Goal: Information Seeking & Learning: Learn about a topic

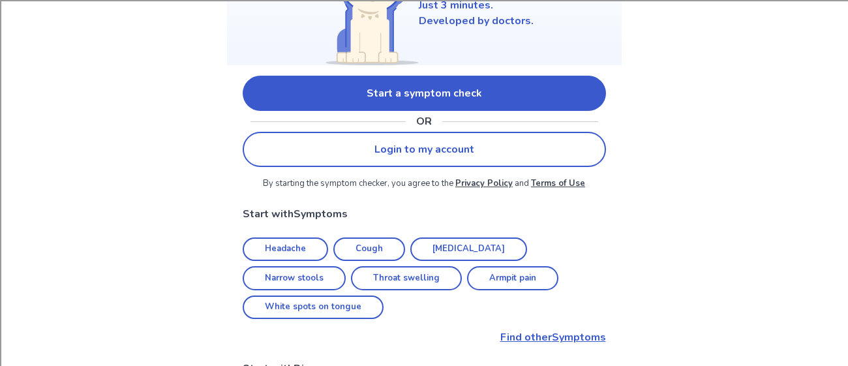
scroll to position [179, 0]
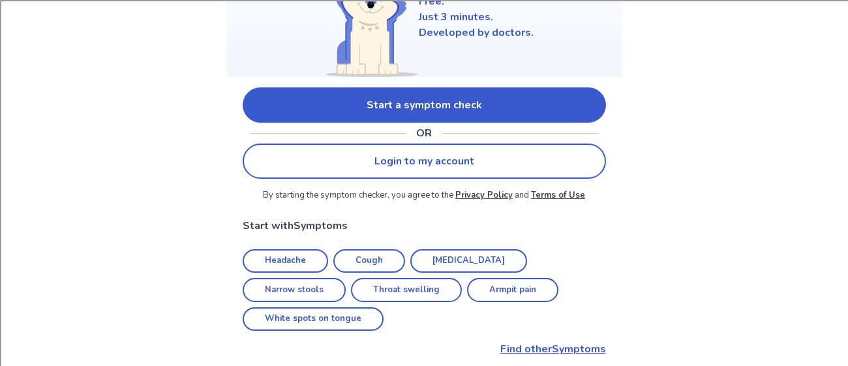
click at [280, 259] on link "Headache" at bounding box center [285, 261] width 85 height 24
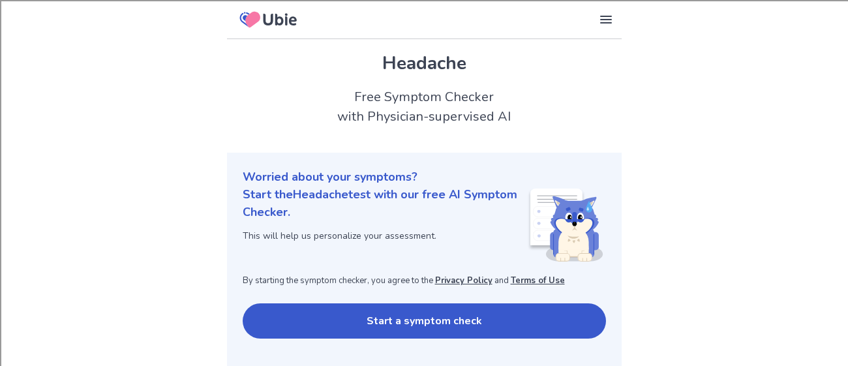
click at [453, 323] on button "Start a symptom check" at bounding box center [424, 320] width 363 height 35
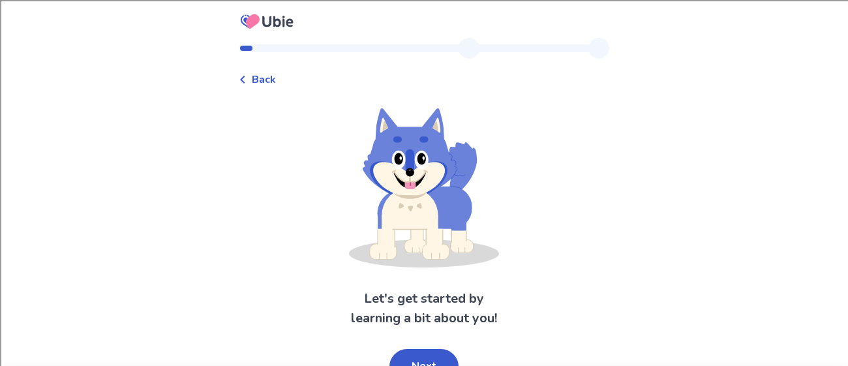
scroll to position [18, 0]
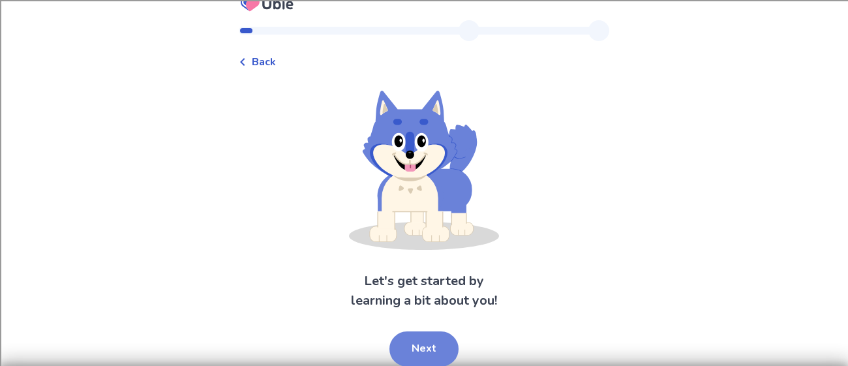
click at [446, 340] on button "Next" at bounding box center [423, 348] width 69 height 35
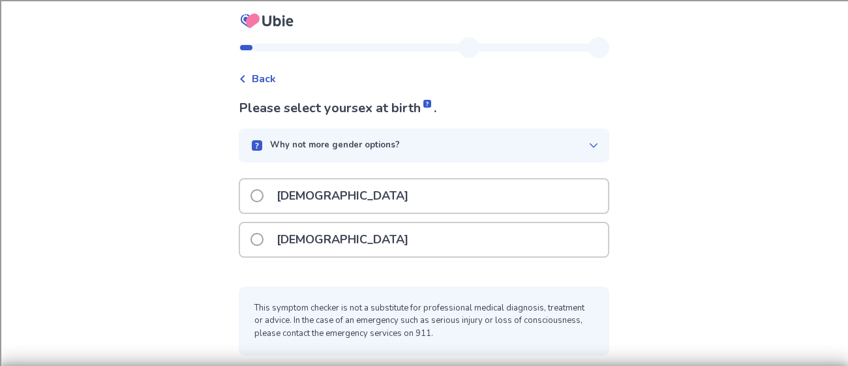
click at [457, 207] on div "[DEMOGRAPHIC_DATA]" at bounding box center [424, 195] width 368 height 33
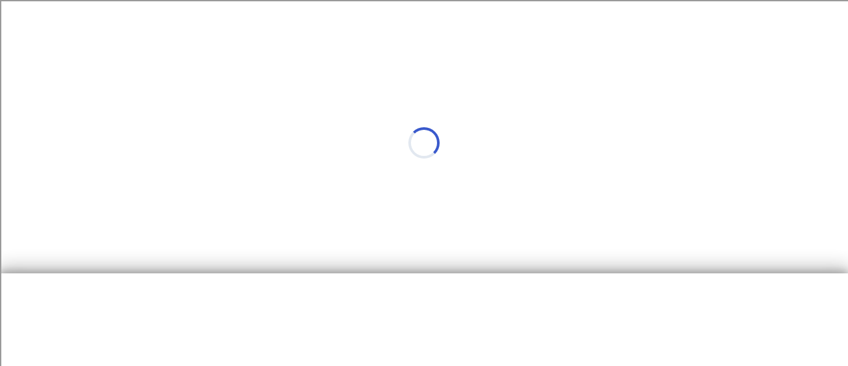
scroll to position [0, 0]
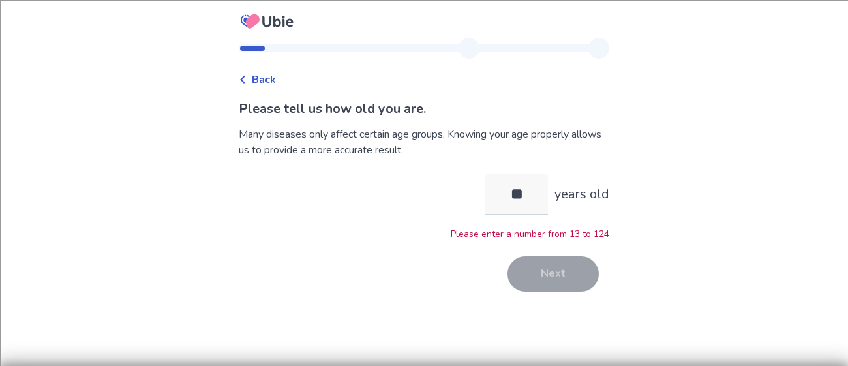
type input "*"
type input "**"
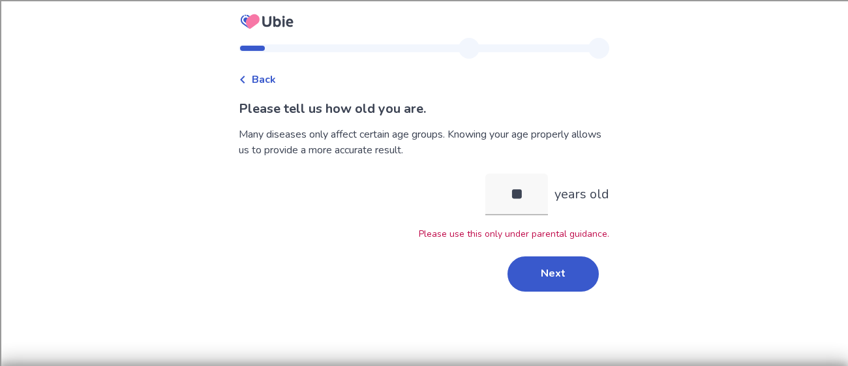
type input "*"
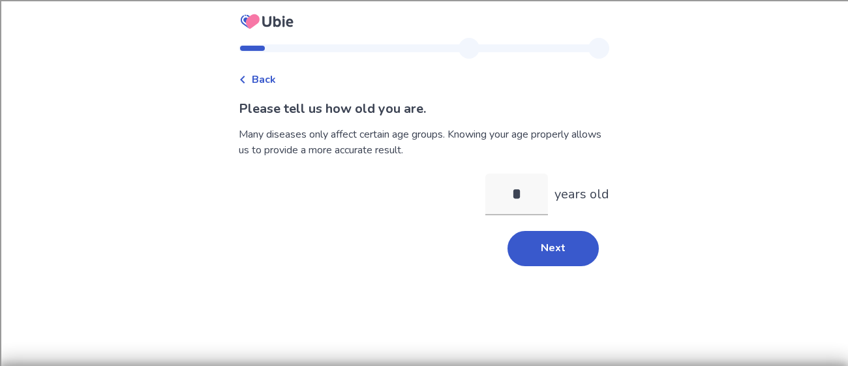
type input "**"
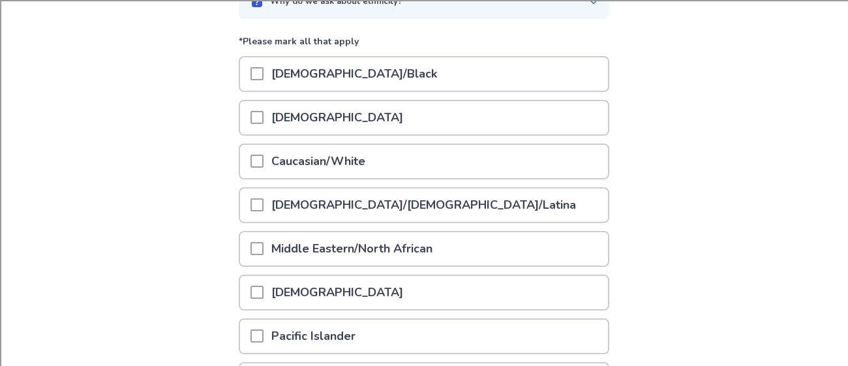
scroll to position [141, 0]
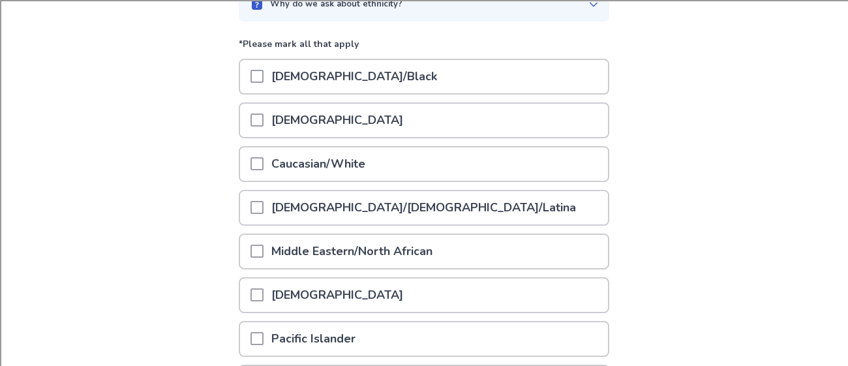
click at [252, 205] on div "Hispanic/Latino/Latina" at bounding box center [424, 207] width 368 height 33
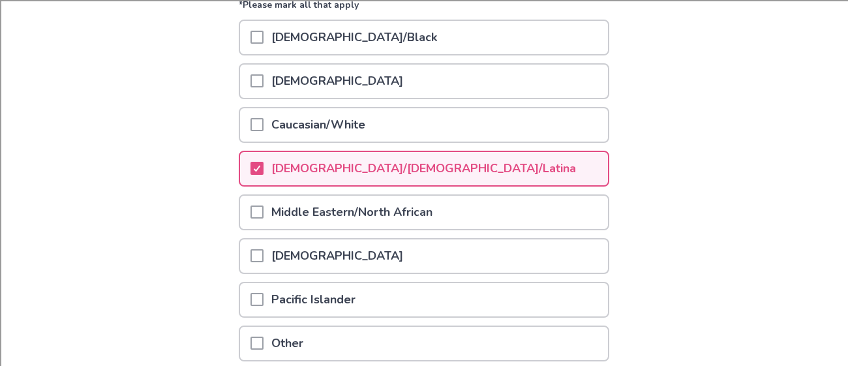
scroll to position [177, 0]
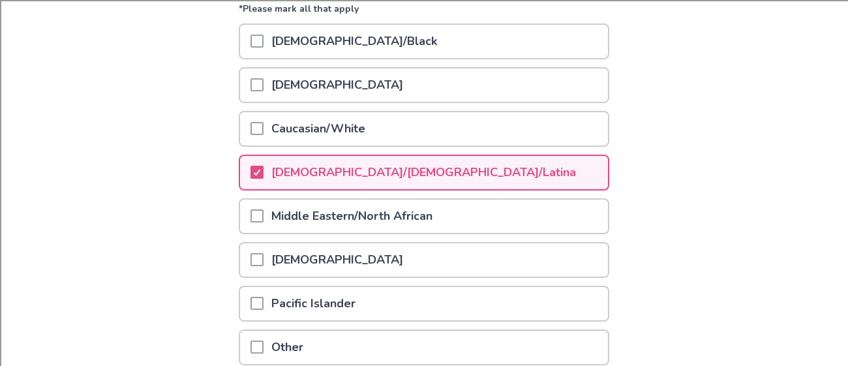
click at [263, 138] on div at bounding box center [256, 128] width 13 height 33
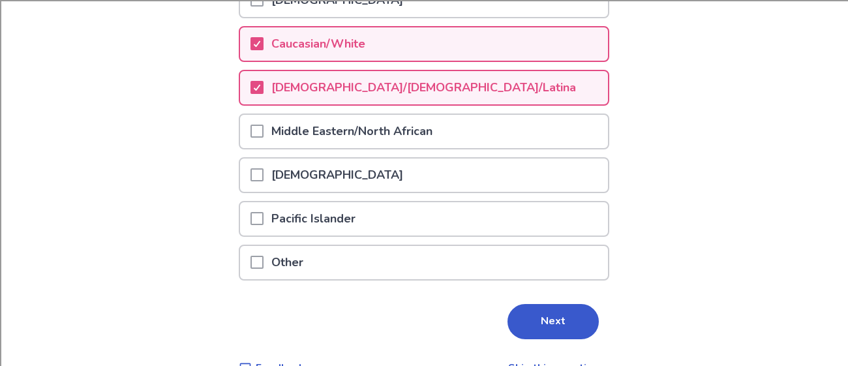
scroll to position [290, 0]
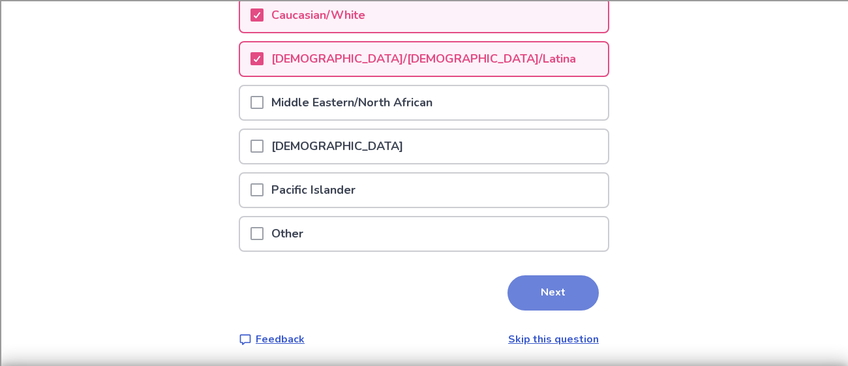
click at [541, 299] on button "Next" at bounding box center [552, 292] width 91 height 35
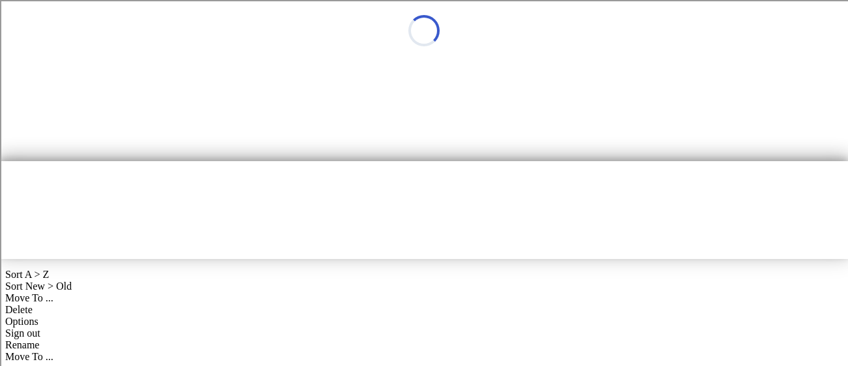
scroll to position [0, 0]
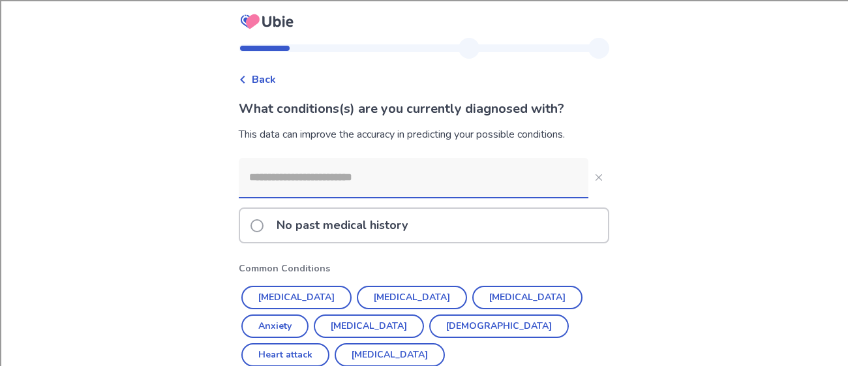
click at [244, 223] on div "Back What conditions(s) are you currently diagnosed with? This data can improve…" at bounding box center [423, 255] width 391 height 434
click at [259, 226] on span at bounding box center [256, 225] width 13 height 13
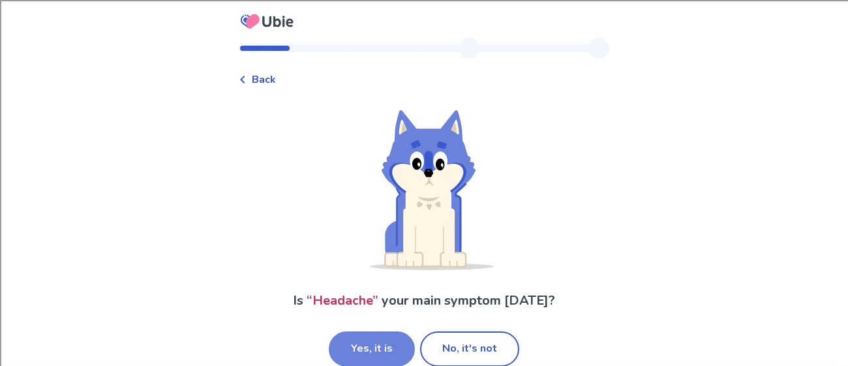
click at [389, 350] on button "Yes, it is" at bounding box center [372, 348] width 86 height 35
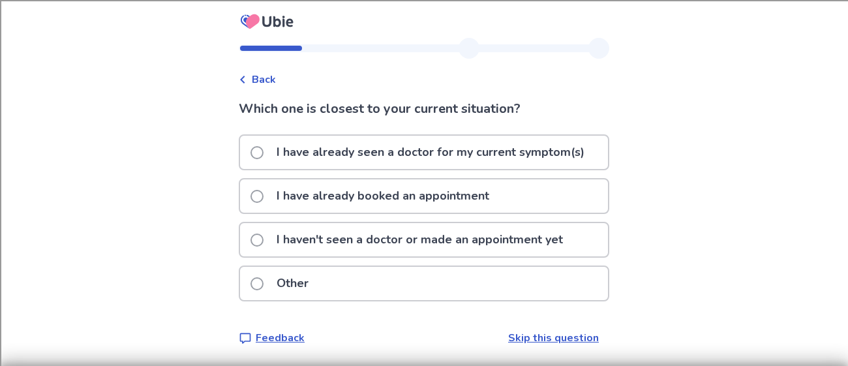
click at [369, 246] on p "I haven't seen a doctor or made an appointment yet" at bounding box center [420, 239] width 302 height 33
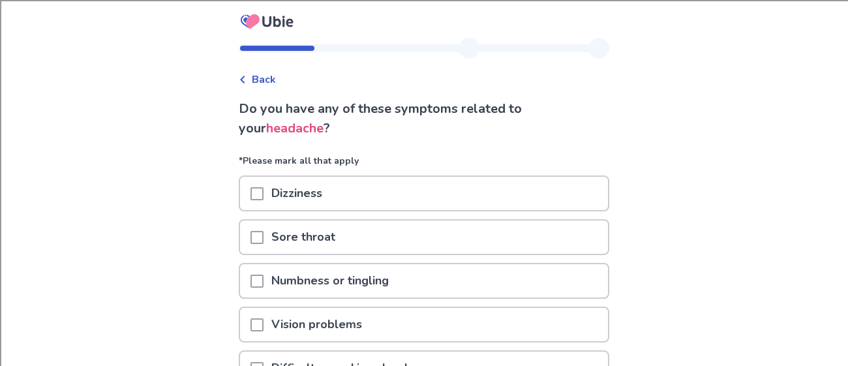
click at [323, 245] on p "Sore throat" at bounding box center [303, 236] width 80 height 33
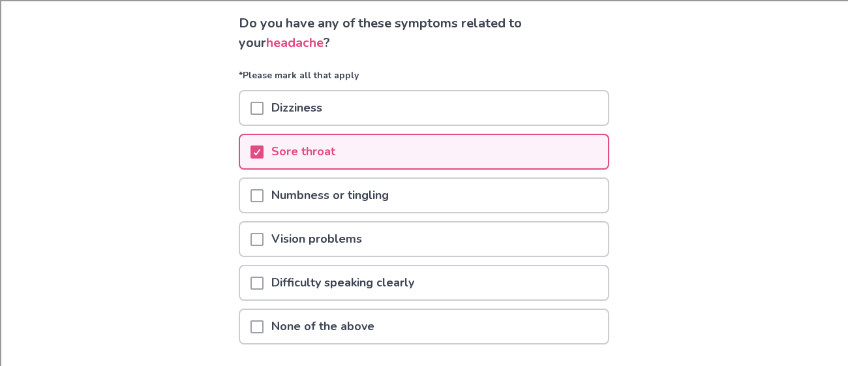
scroll to position [82, 0]
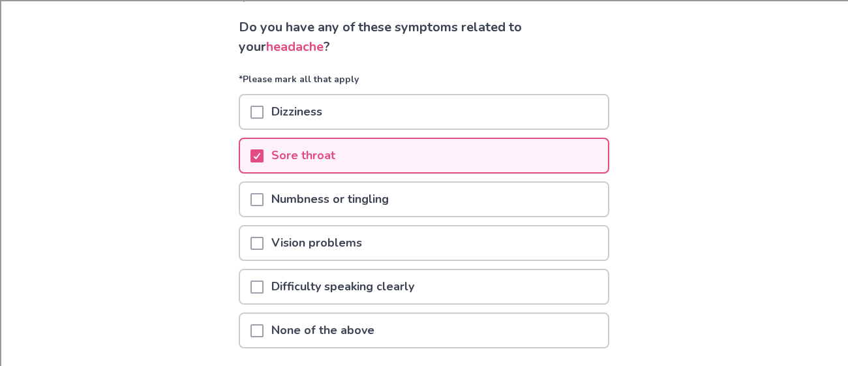
click at [323, 123] on p "Dizziness" at bounding box center [296, 111] width 67 height 33
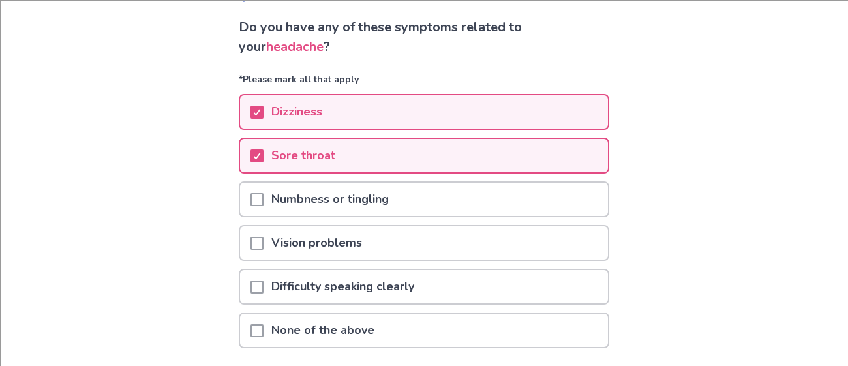
scroll to position [179, 0]
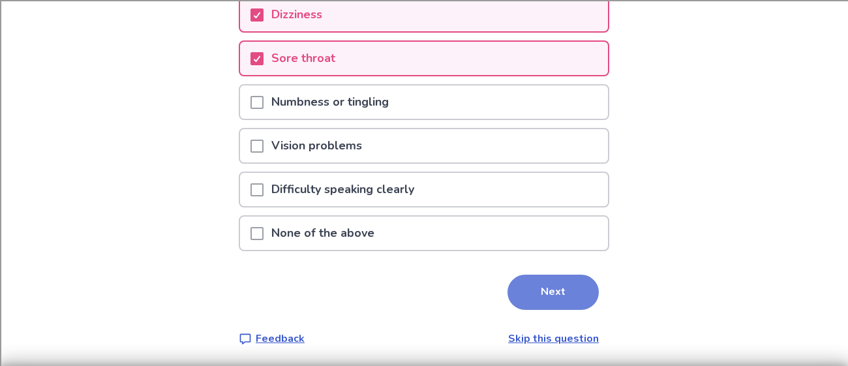
click at [541, 303] on button "Next" at bounding box center [552, 292] width 91 height 35
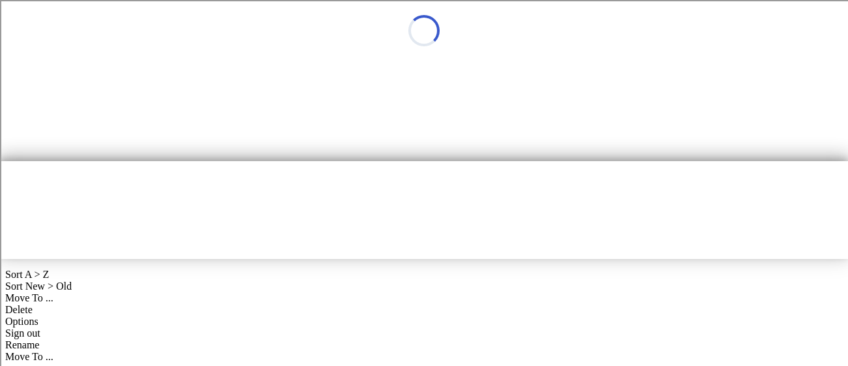
scroll to position [0, 0]
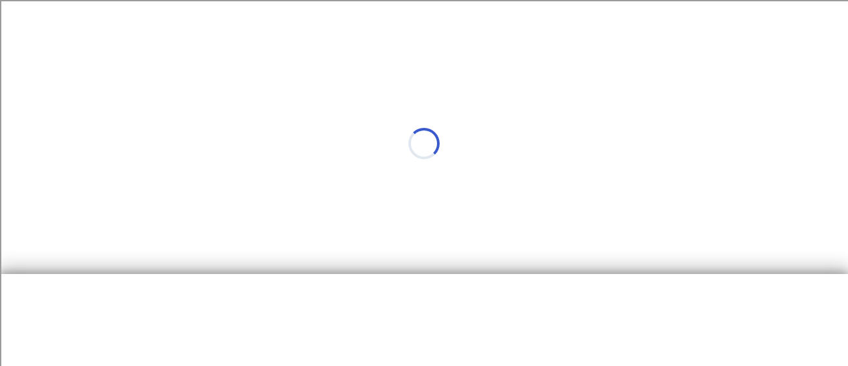
select select "*"
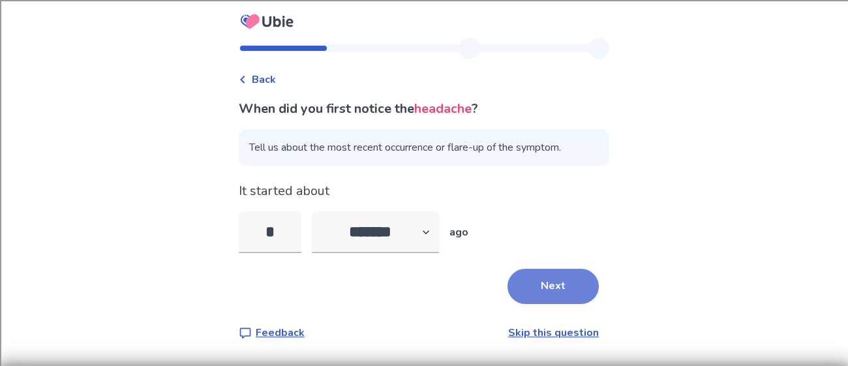
type input "*"
click at [554, 279] on button "Next" at bounding box center [552, 286] width 91 height 35
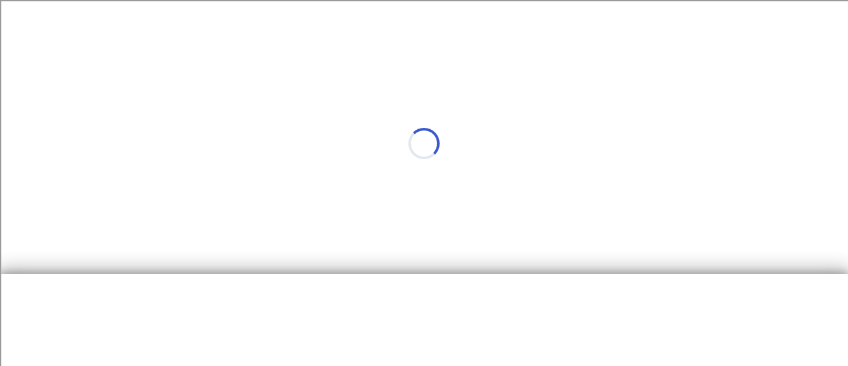
select select "*"
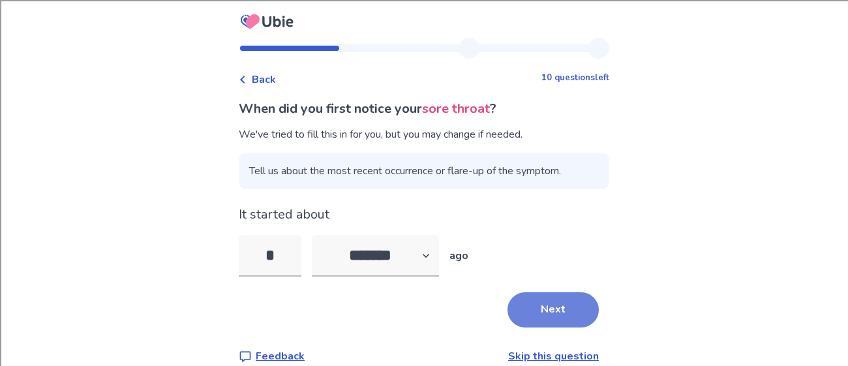
scroll to position [18, 0]
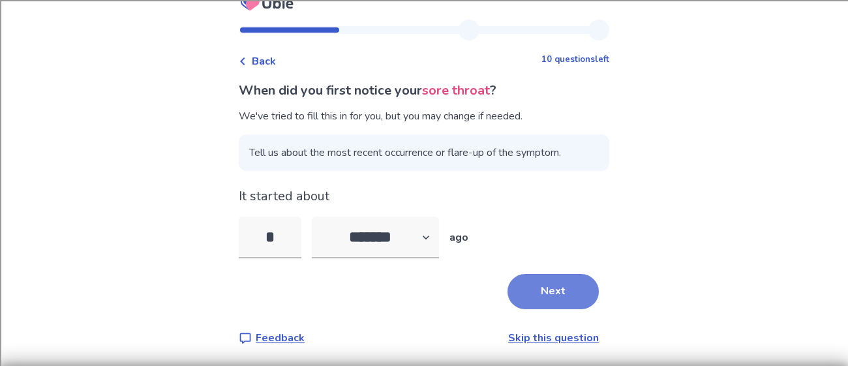
click at [548, 296] on button "Next" at bounding box center [552, 291] width 91 height 35
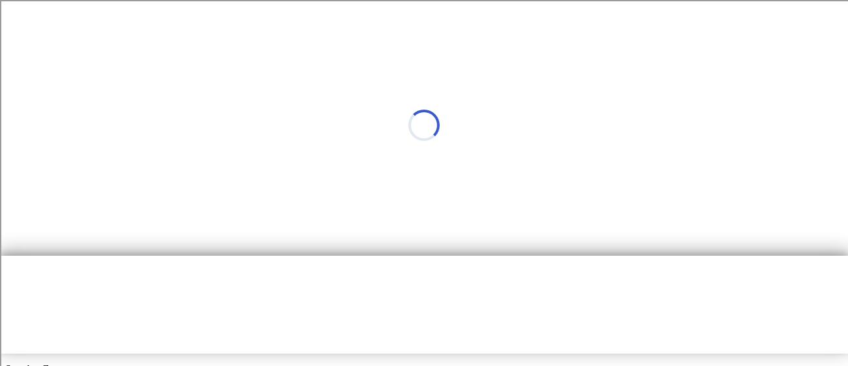
scroll to position [0, 0]
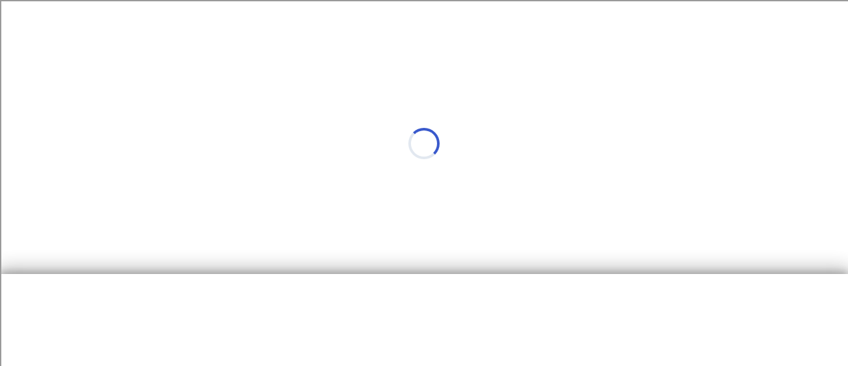
select select "*"
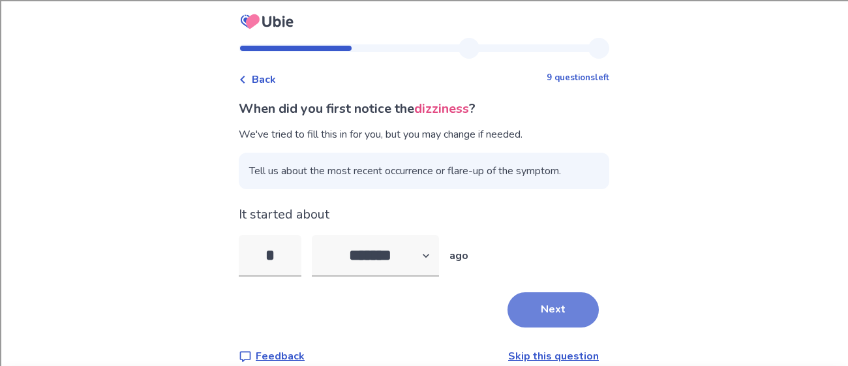
click at [546, 305] on button "Next" at bounding box center [552, 309] width 91 height 35
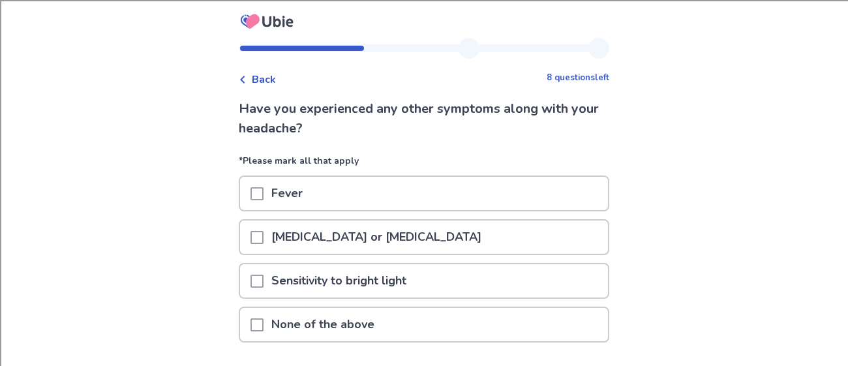
click at [342, 198] on div "Fever" at bounding box center [424, 193] width 368 height 33
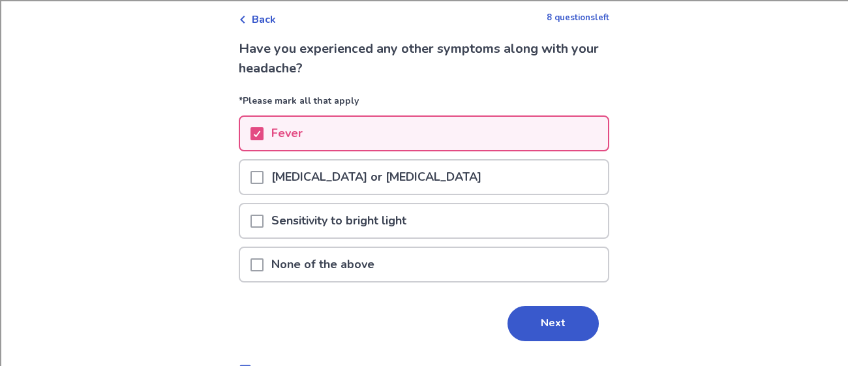
scroll to position [61, 0]
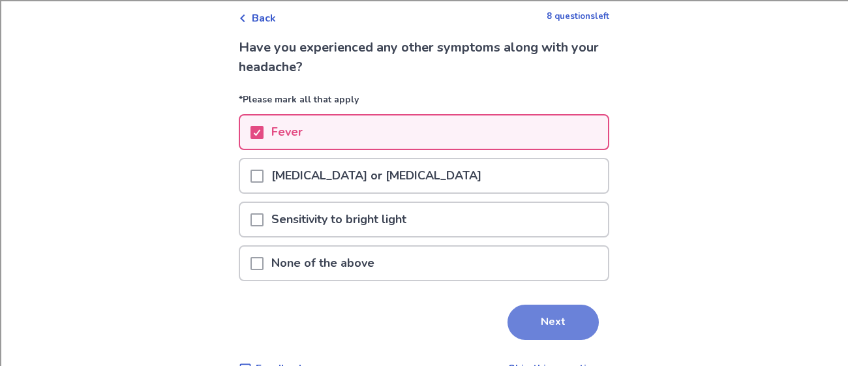
click at [542, 319] on button "Next" at bounding box center [552, 322] width 91 height 35
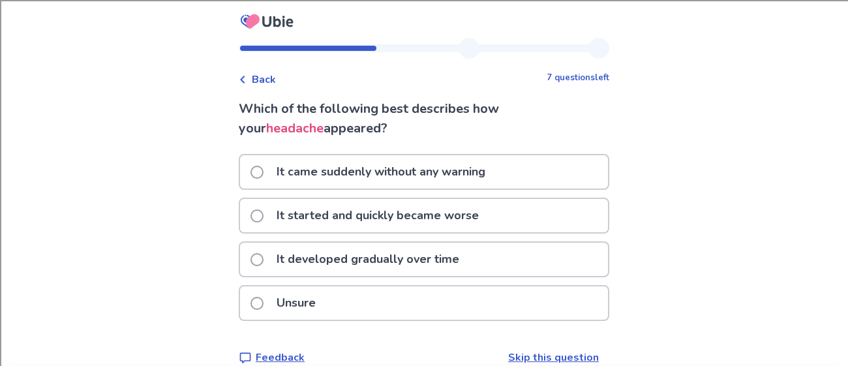
click at [382, 216] on p "It started and quickly became worse" at bounding box center [378, 215] width 218 height 33
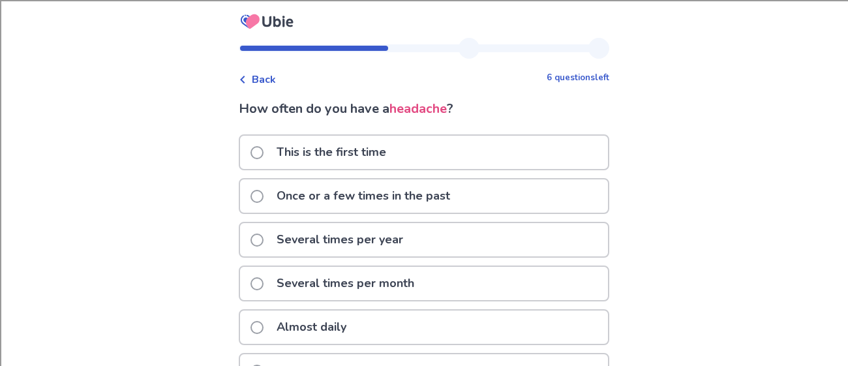
click at [406, 205] on p "Once or a few times in the past" at bounding box center [363, 195] width 189 height 33
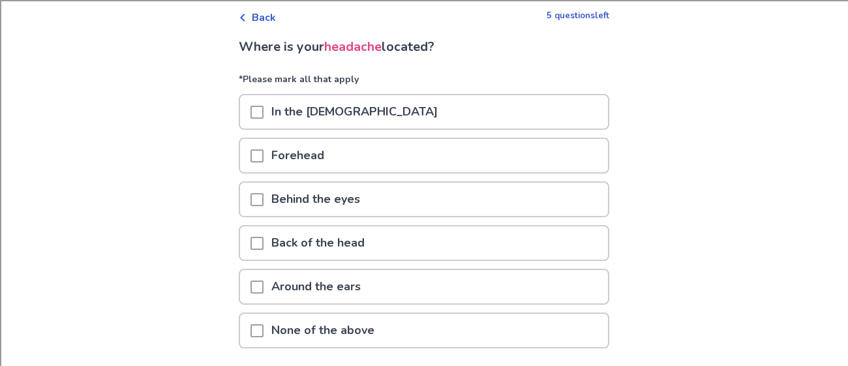
scroll to position [64, 0]
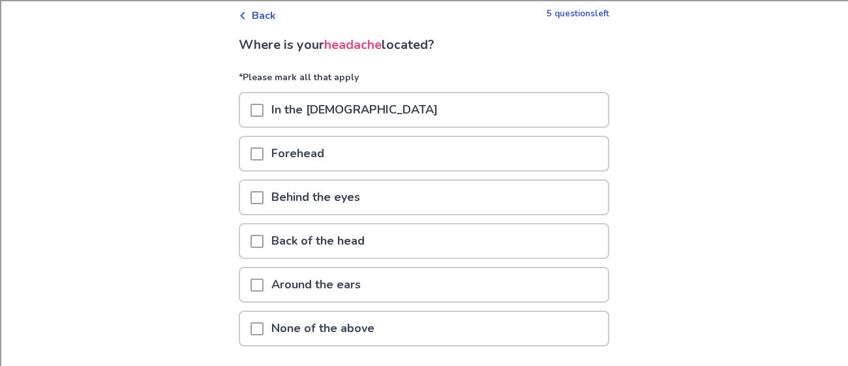
click at [368, 147] on div "Forehead" at bounding box center [424, 153] width 368 height 33
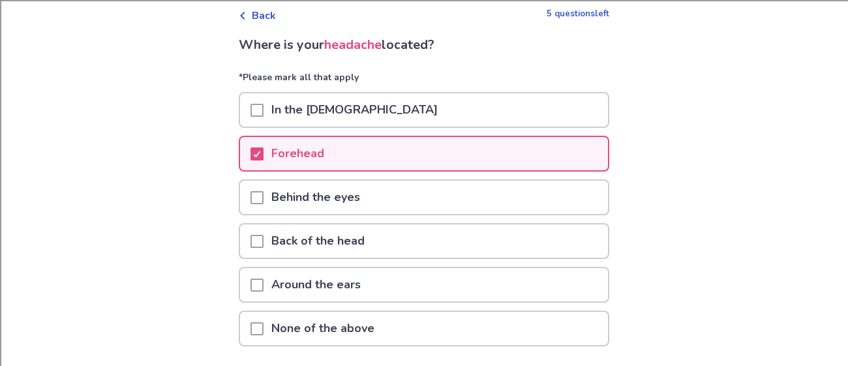
scroll to position [158, 0]
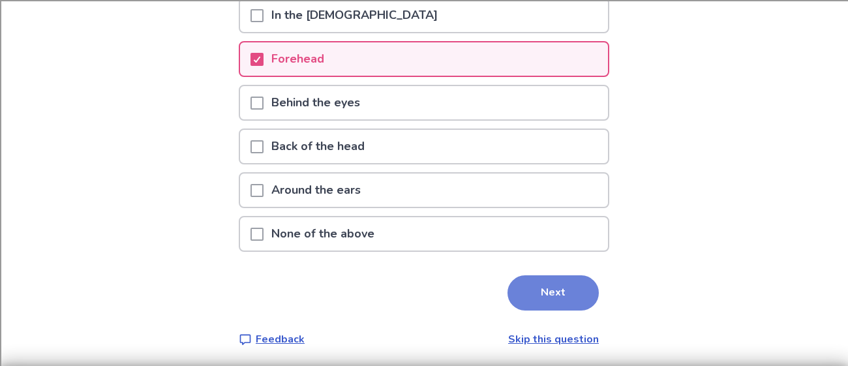
click at [543, 283] on button "Next" at bounding box center [552, 292] width 91 height 35
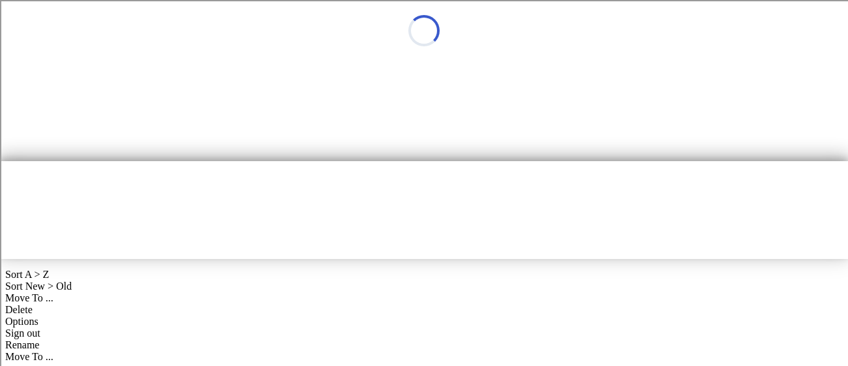
scroll to position [0, 0]
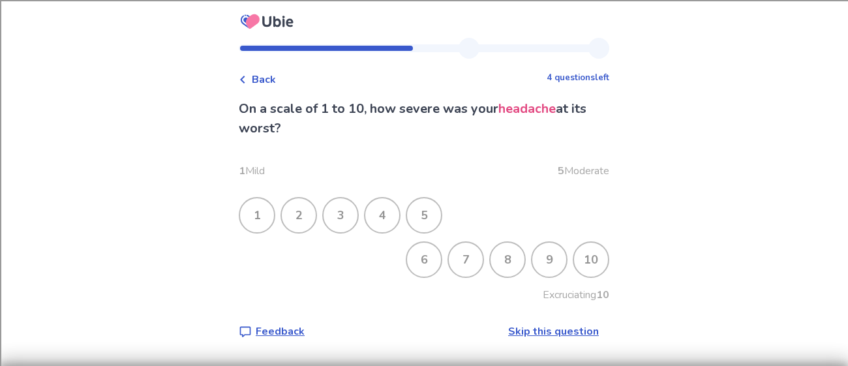
click at [429, 263] on div "6" at bounding box center [424, 260] width 34 height 34
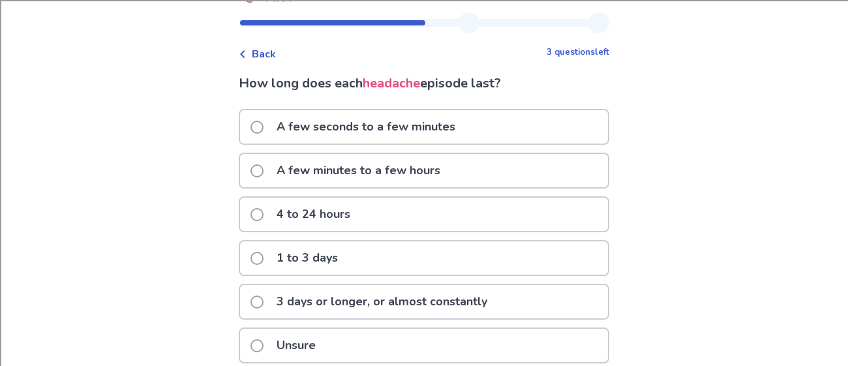
scroll to position [27, 0]
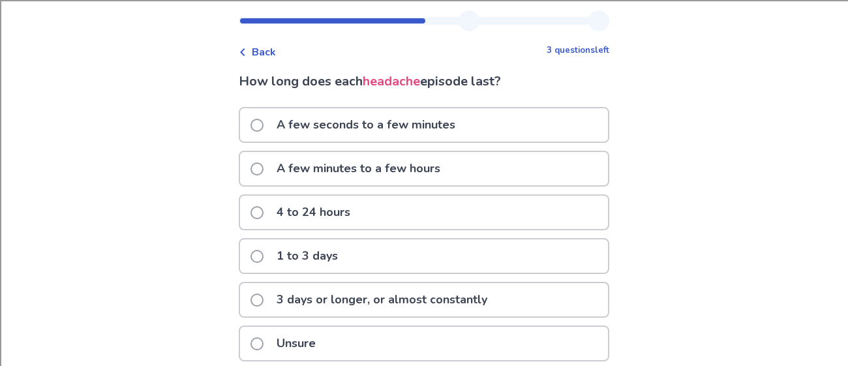
click at [391, 175] on p "A few minutes to a few hours" at bounding box center [358, 168] width 179 height 33
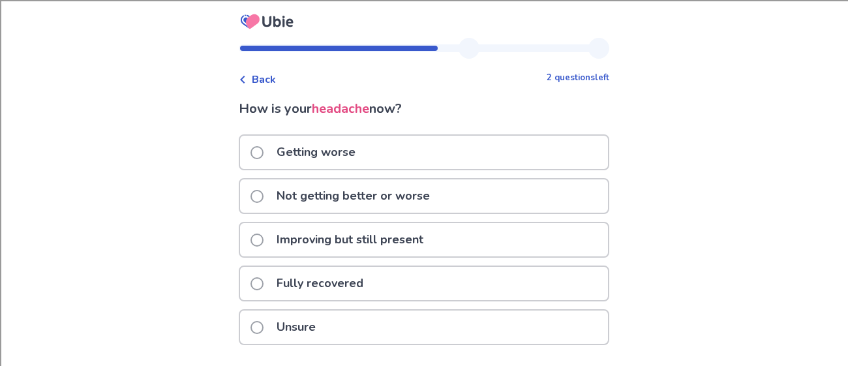
click at [361, 166] on p "Getting worse" at bounding box center [316, 152] width 95 height 33
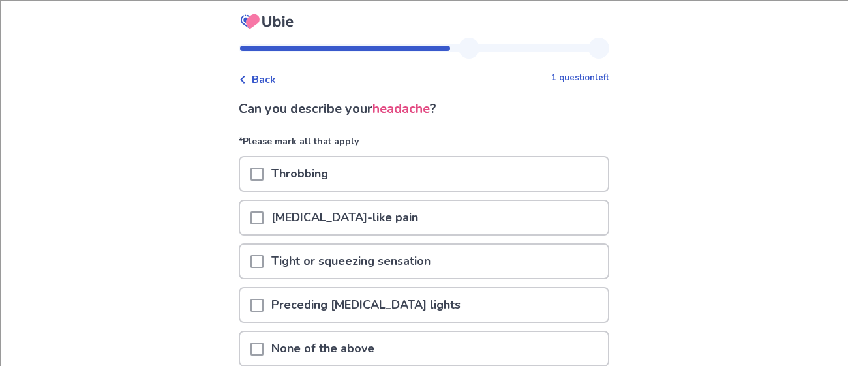
scroll to position [4, 0]
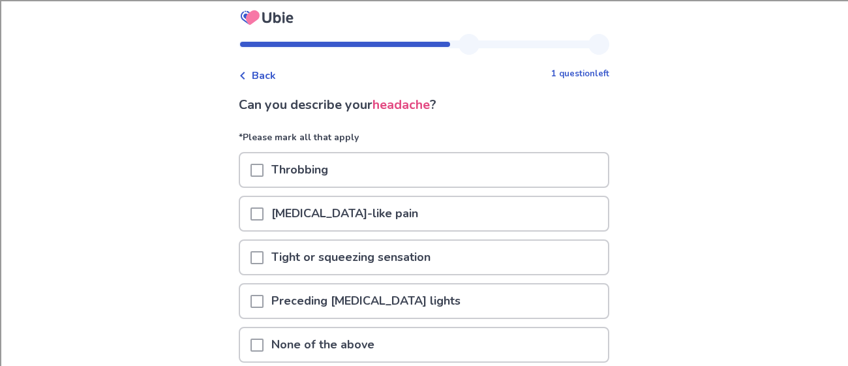
click at [349, 170] on div "Throbbing" at bounding box center [424, 169] width 368 height 33
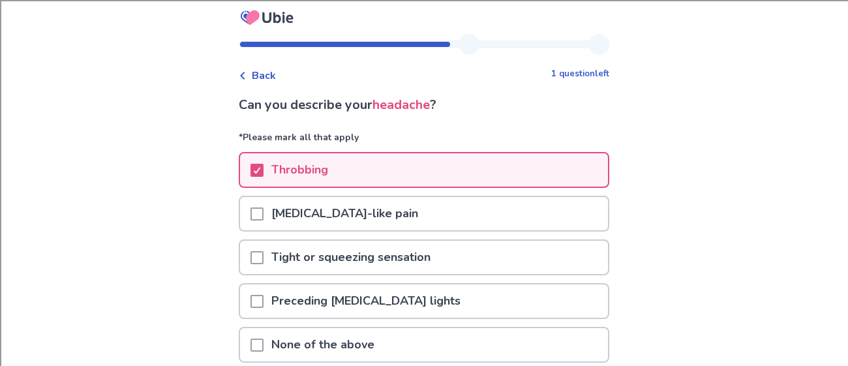
scroll to position [115, 0]
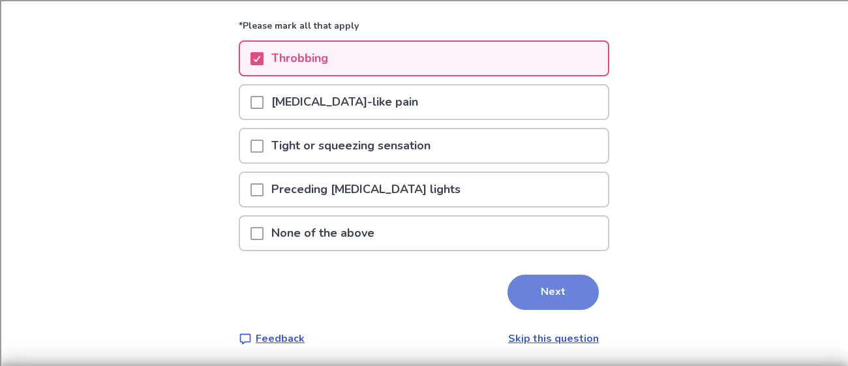
click at [559, 297] on button "Next" at bounding box center [552, 292] width 91 height 35
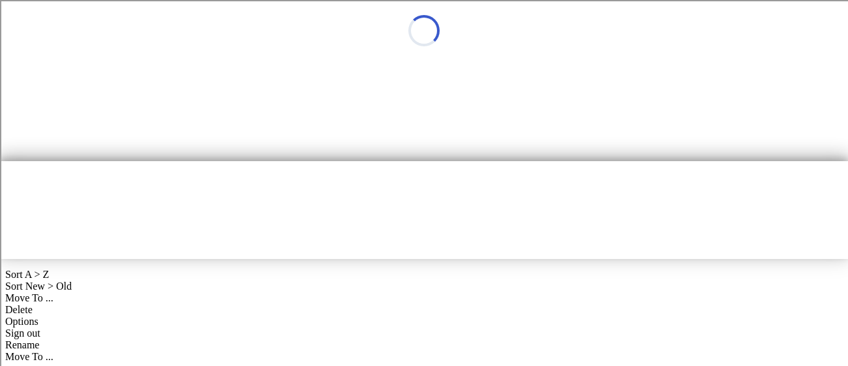
scroll to position [0, 0]
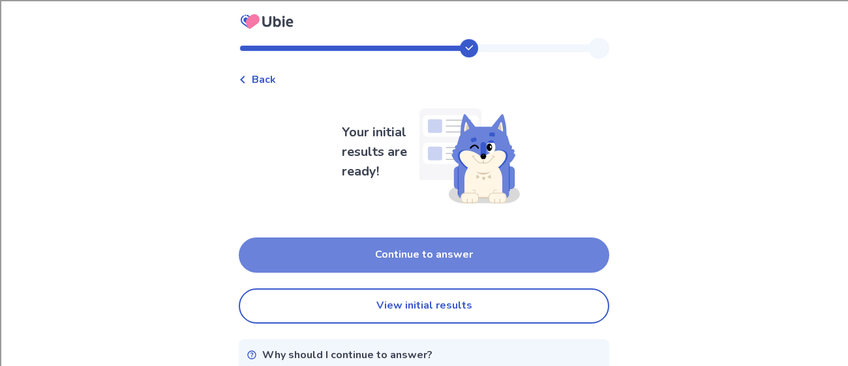
click at [455, 261] on button "Continue to answer" at bounding box center [424, 254] width 370 height 35
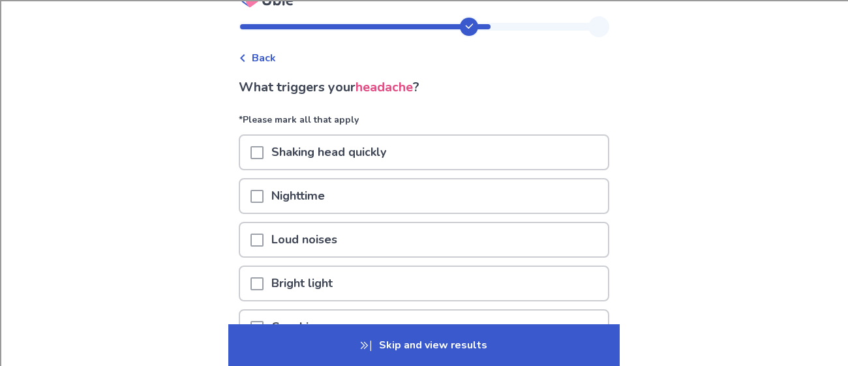
scroll to position [23, 0]
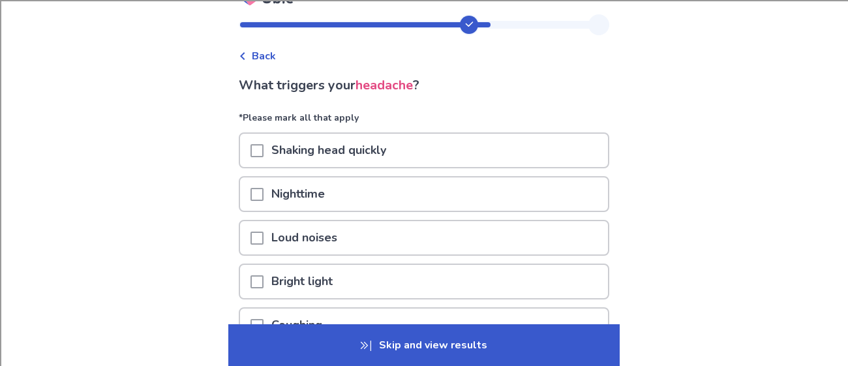
click at [267, 57] on span "Back" at bounding box center [264, 56] width 24 height 16
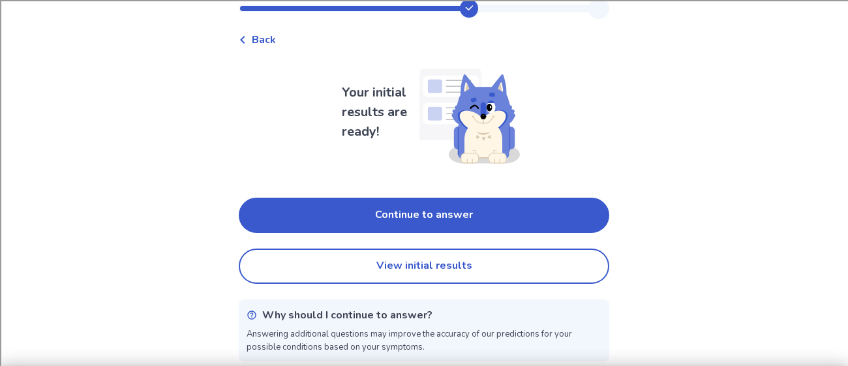
scroll to position [45, 0]
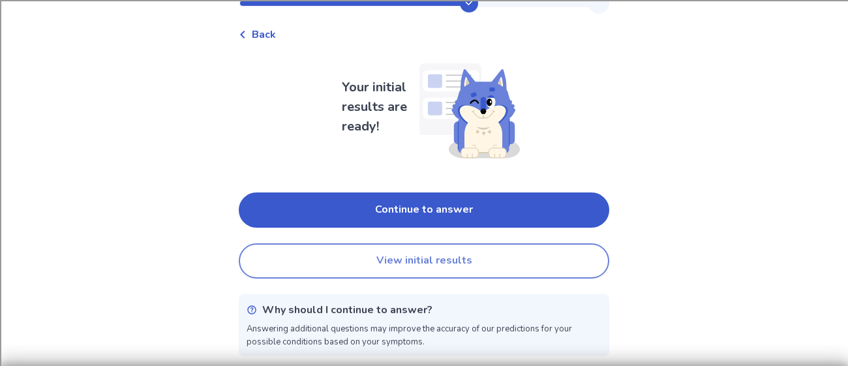
click at [340, 272] on button "View initial results" at bounding box center [424, 260] width 370 height 35
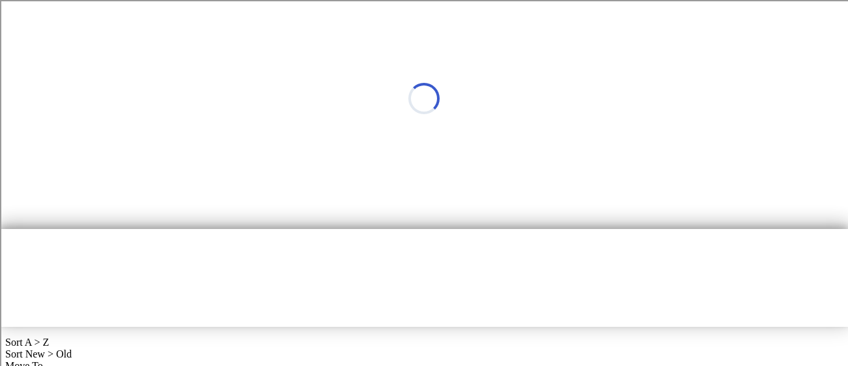
scroll to position [0, 0]
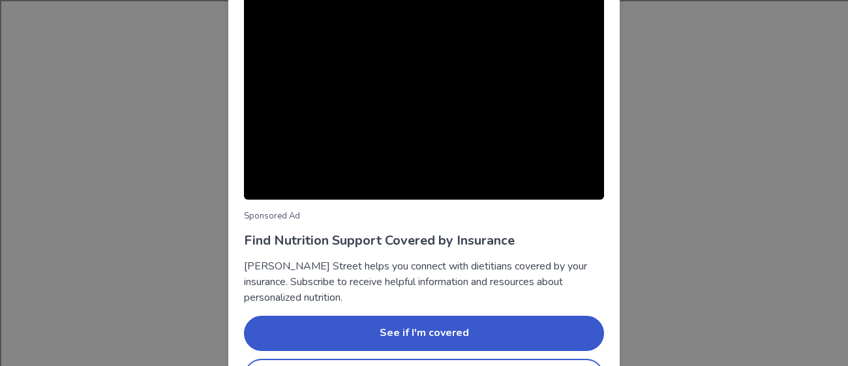
scroll to position [176, 0]
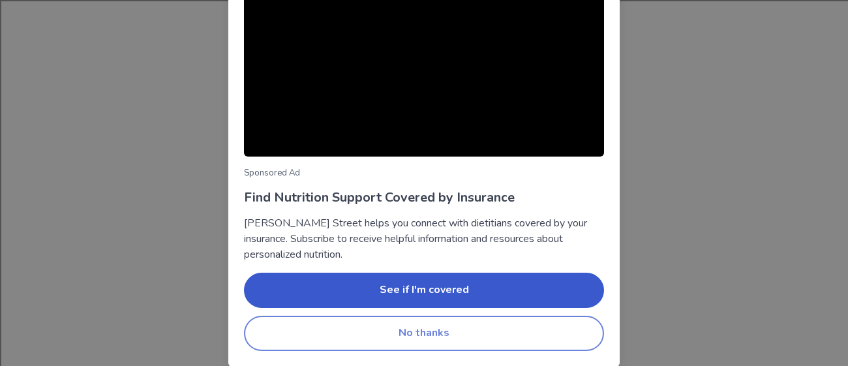
click at [455, 336] on button "No thanks" at bounding box center [424, 333] width 360 height 35
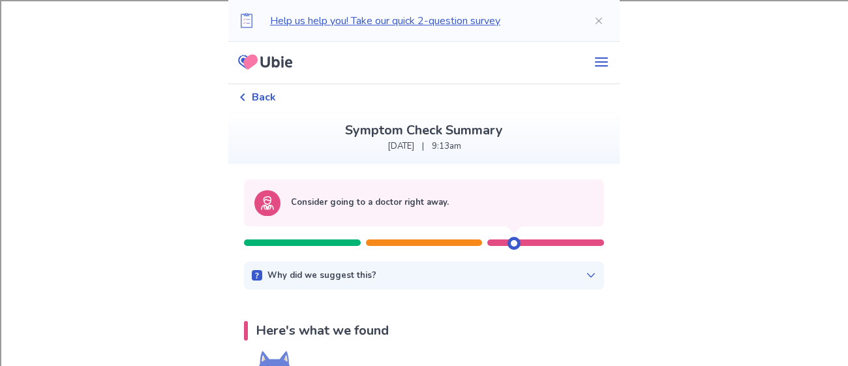
scroll to position [0, 0]
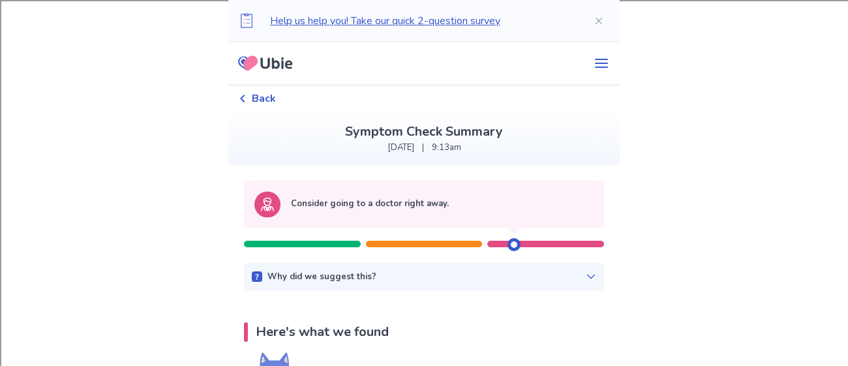
click at [261, 100] on span "Back" at bounding box center [264, 99] width 24 height 16
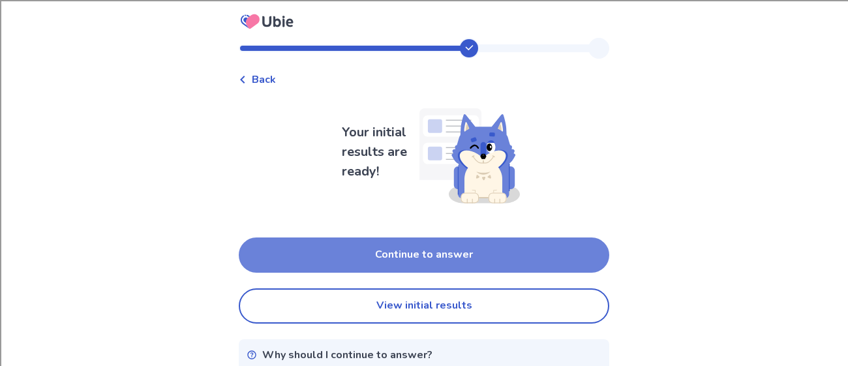
click at [413, 258] on button "Continue to answer" at bounding box center [424, 254] width 370 height 35
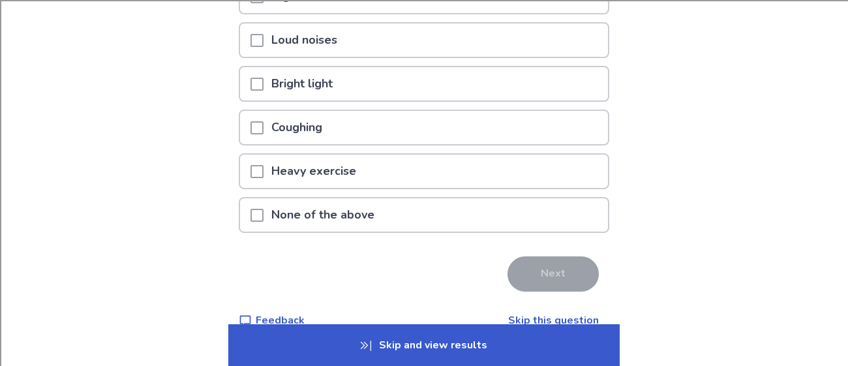
scroll to position [218, 0]
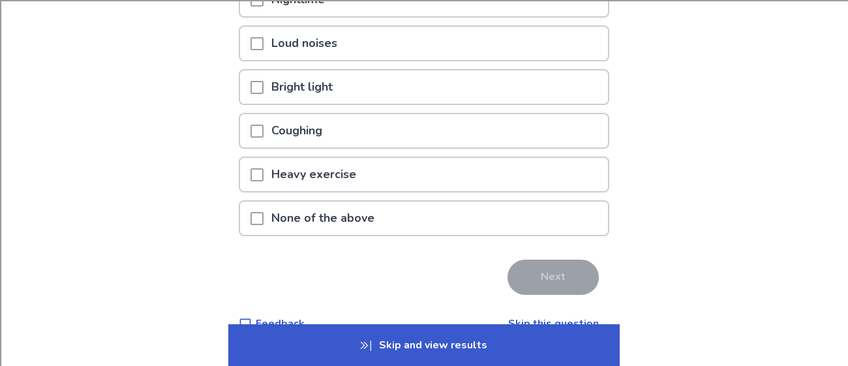
click at [295, 214] on p "None of the above" at bounding box center [322, 217] width 119 height 33
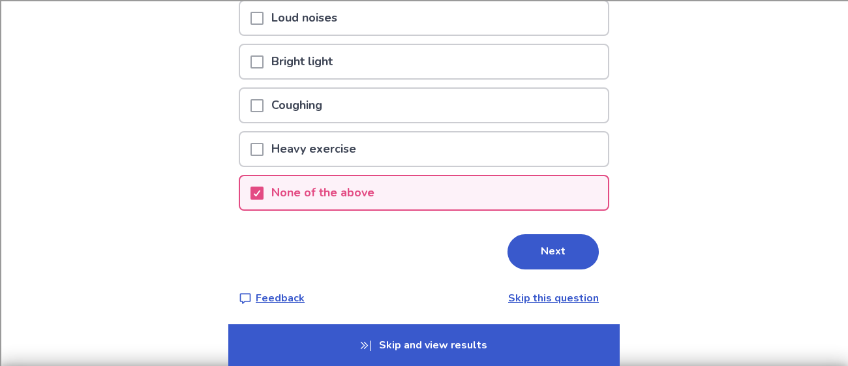
scroll to position [244, 0]
click at [532, 248] on button "Next" at bounding box center [552, 250] width 91 height 35
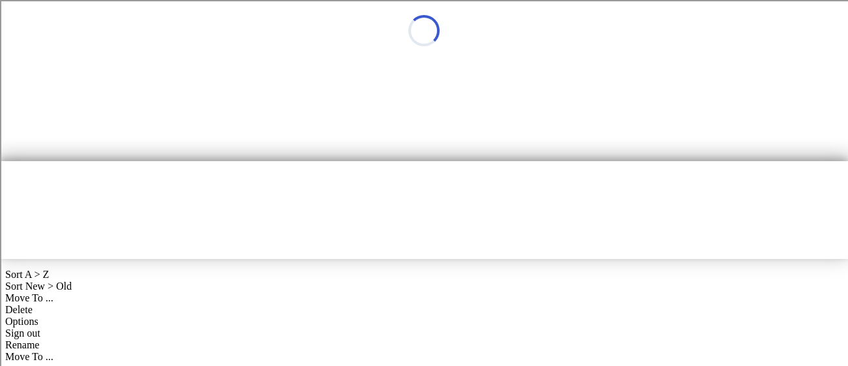
scroll to position [0, 0]
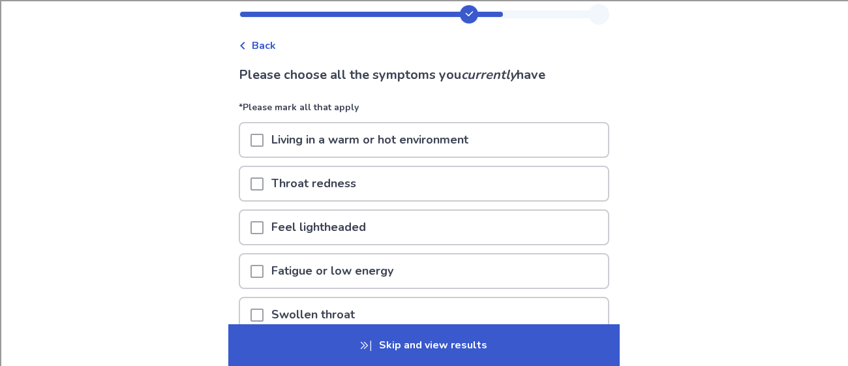
scroll to position [33, 0]
click at [290, 184] on p "Throat redness" at bounding box center [313, 184] width 100 height 33
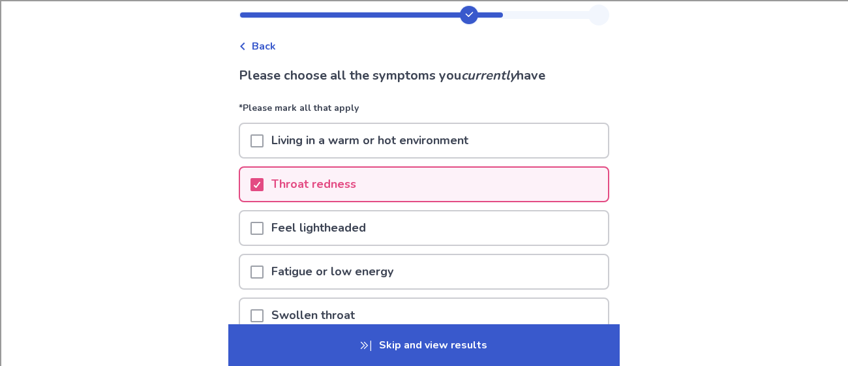
click at [276, 230] on p "Feel lightheaded" at bounding box center [318, 227] width 110 height 33
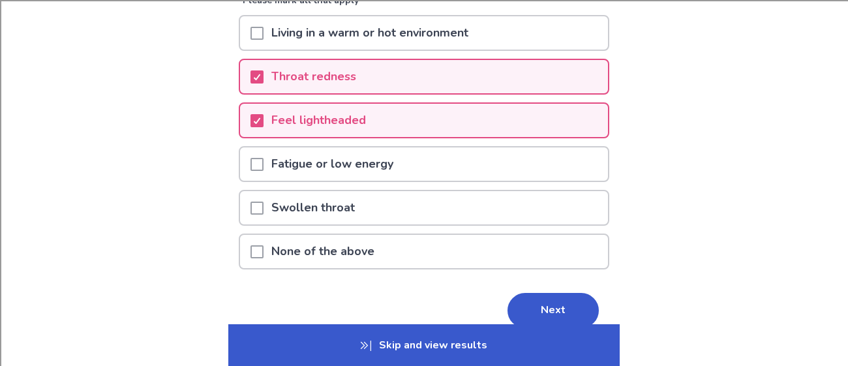
scroll to position [145, 0]
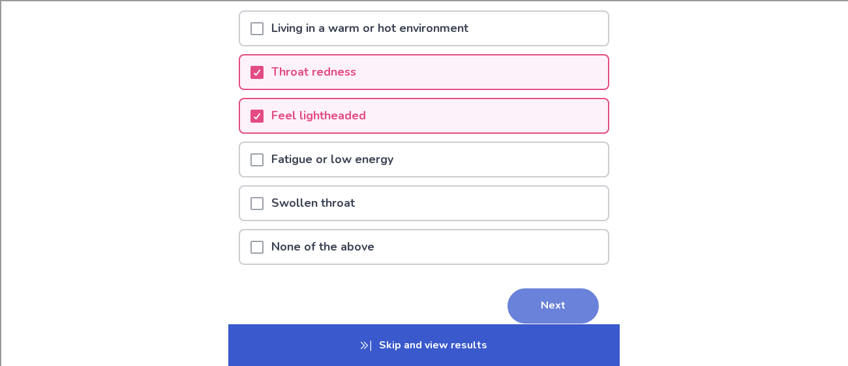
click at [523, 299] on button "Next" at bounding box center [552, 305] width 91 height 35
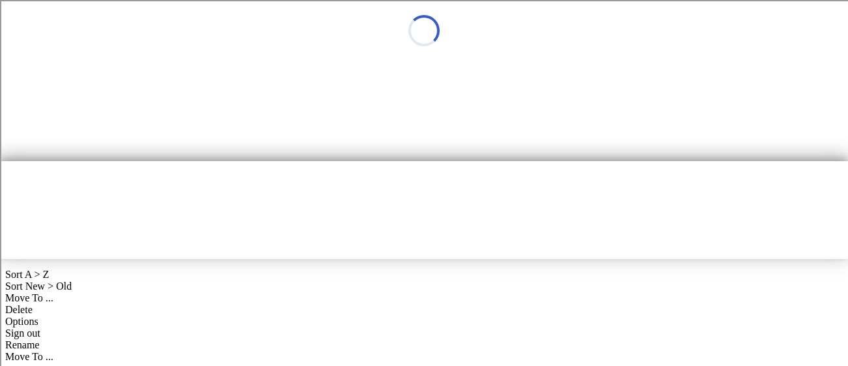
scroll to position [0, 0]
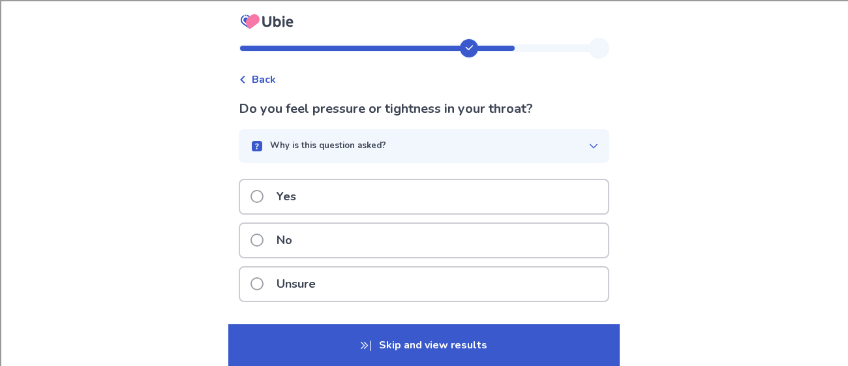
click at [293, 232] on p "No" at bounding box center [284, 240] width 31 height 33
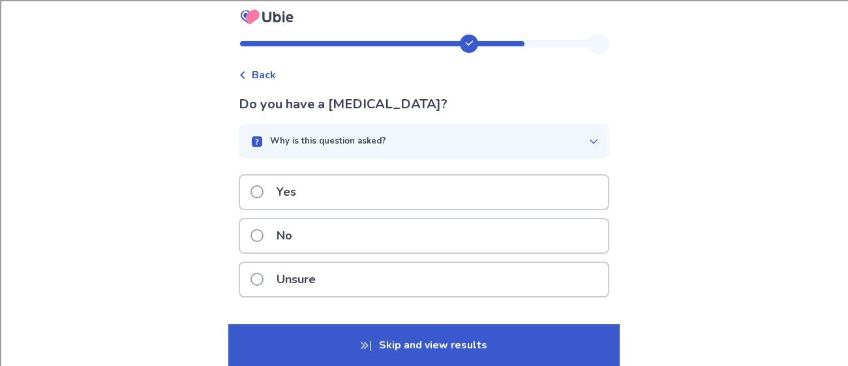
scroll to position [1, 0]
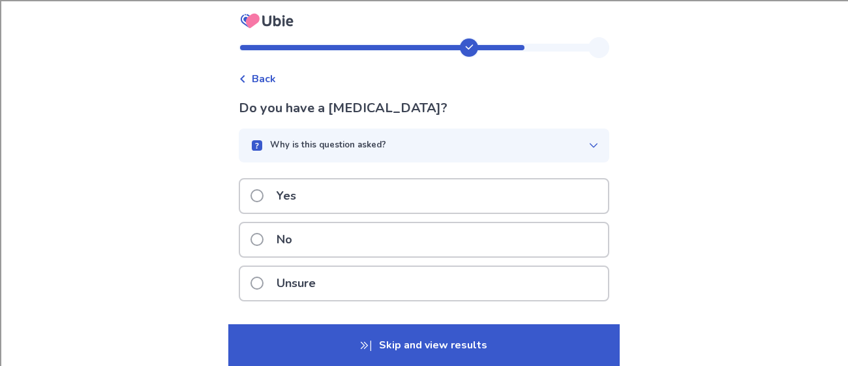
click at [271, 191] on label "Yes" at bounding box center [276, 195] width 53 height 33
click at [331, 284] on div "Unsure" at bounding box center [424, 283] width 368 height 33
click at [311, 204] on div "Yes" at bounding box center [424, 196] width 368 height 33
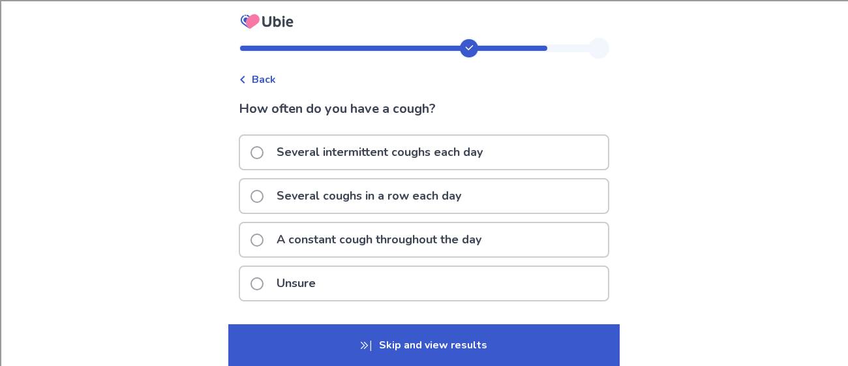
click at [311, 204] on p "Several coughs in a row each day" at bounding box center [369, 195] width 200 height 33
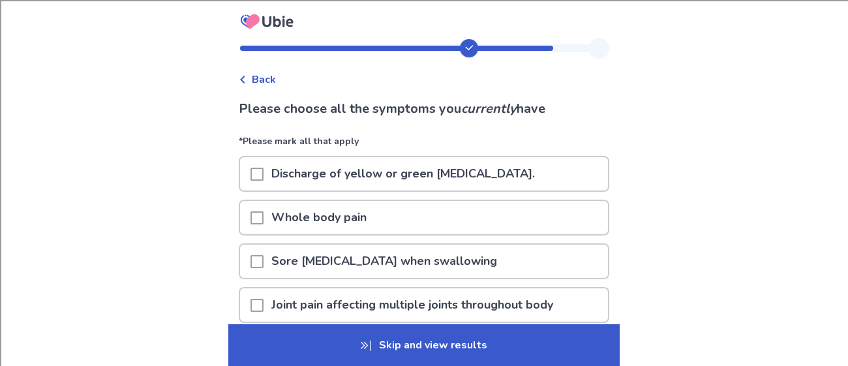
click at [259, 82] on span "Back" at bounding box center [264, 80] width 24 height 16
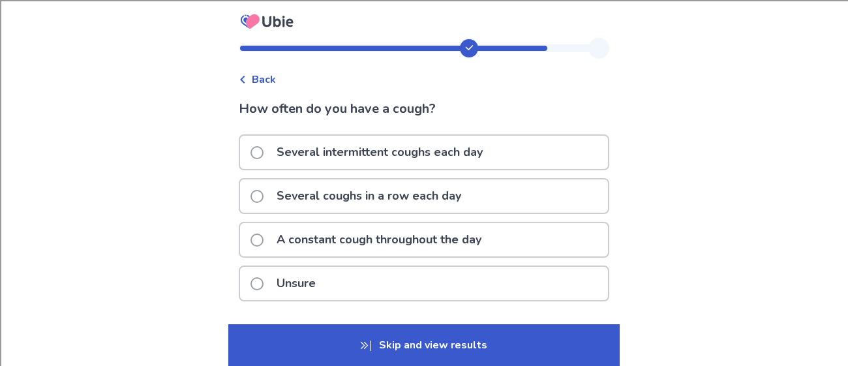
click at [363, 235] on p "A constant cough throughout the day" at bounding box center [379, 239] width 220 height 33
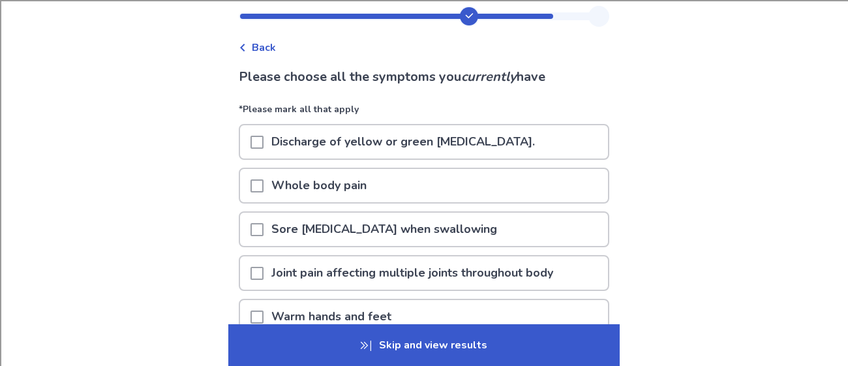
scroll to position [37, 0]
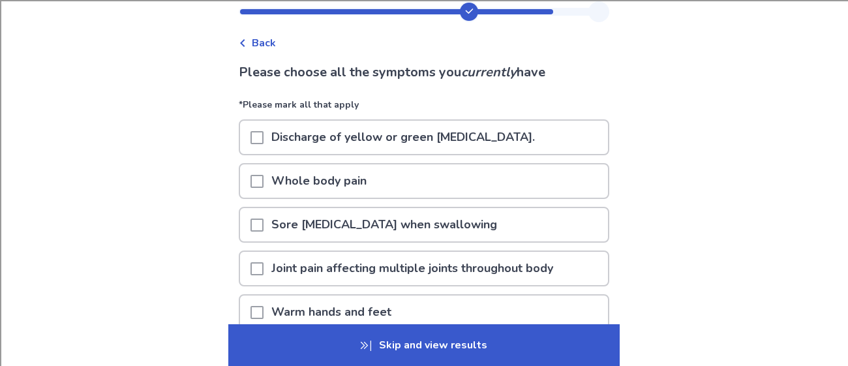
click at [263, 226] on span at bounding box center [256, 224] width 13 height 13
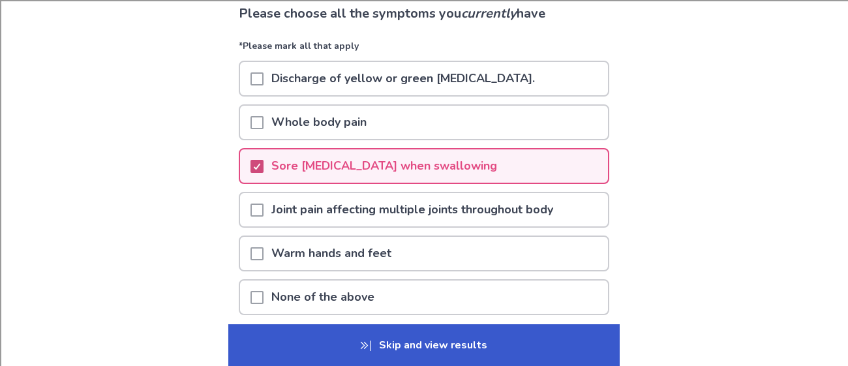
scroll to position [98, 0]
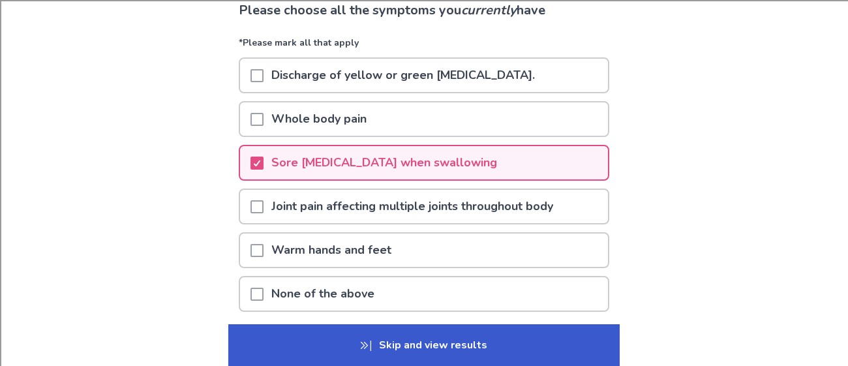
click at [258, 248] on span at bounding box center [256, 250] width 13 height 13
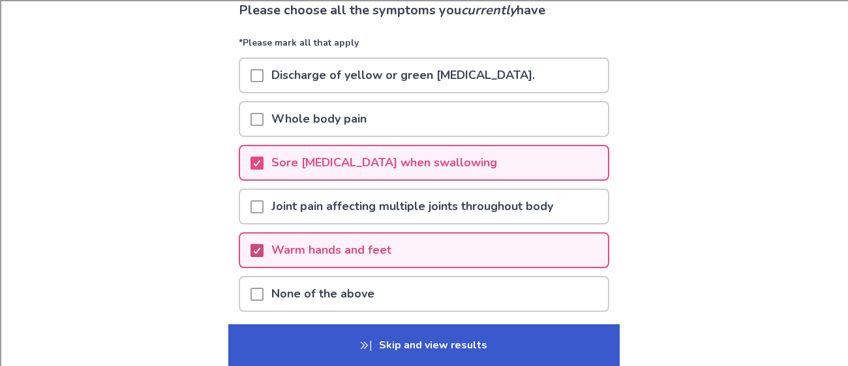
scroll to position [105, 0]
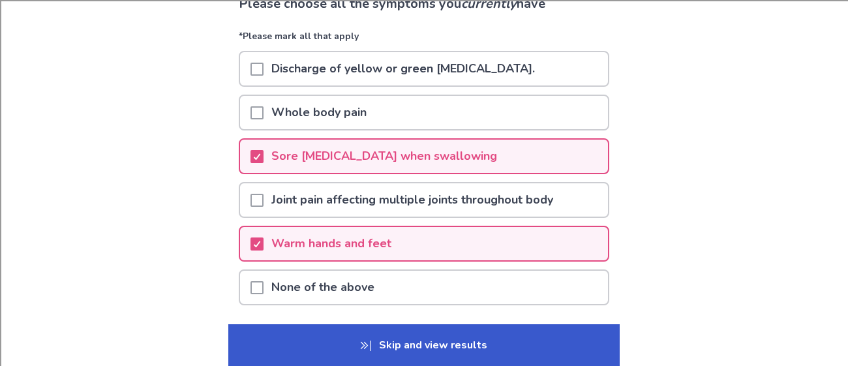
click at [325, 352] on p "Skip and view results" at bounding box center [423, 345] width 391 height 42
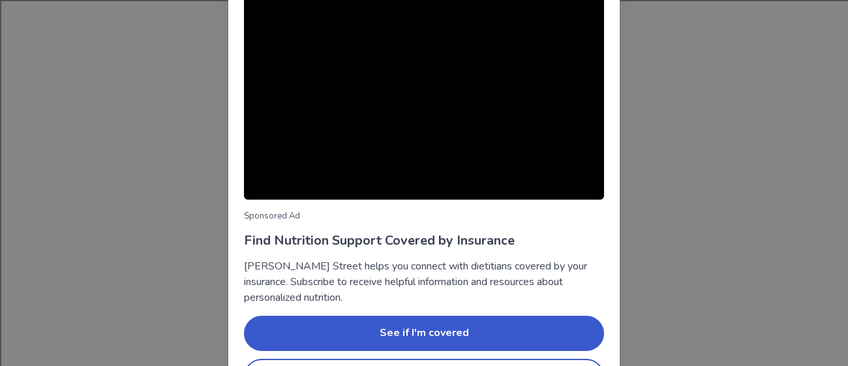
scroll to position [176, 0]
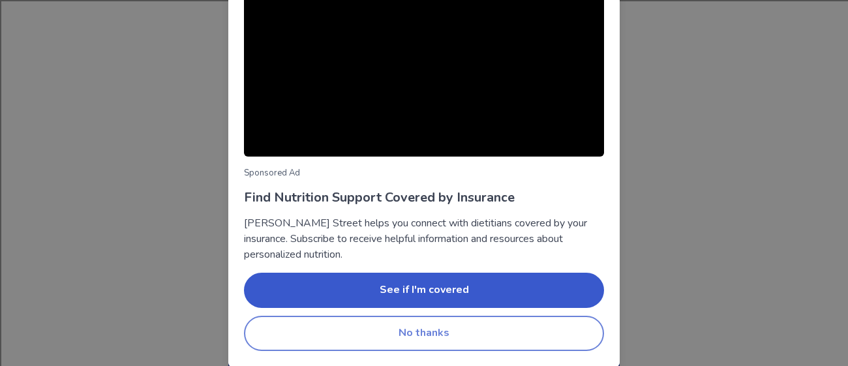
click at [303, 318] on button "No thanks" at bounding box center [424, 333] width 360 height 35
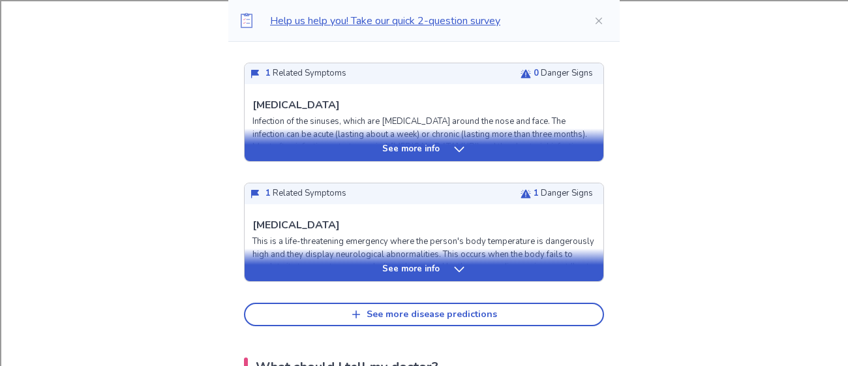
scroll to position [588, 0]
